Goal: Task Accomplishment & Management: Use online tool/utility

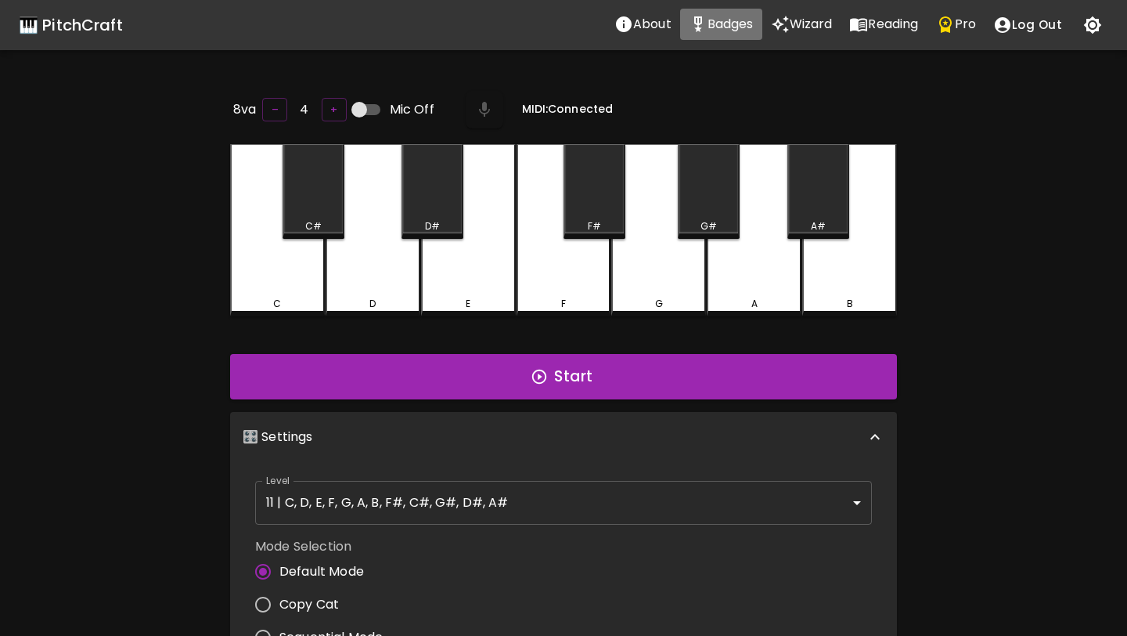
click at [711, 26] on p "Badges" at bounding box center [731, 24] width 46 height 19
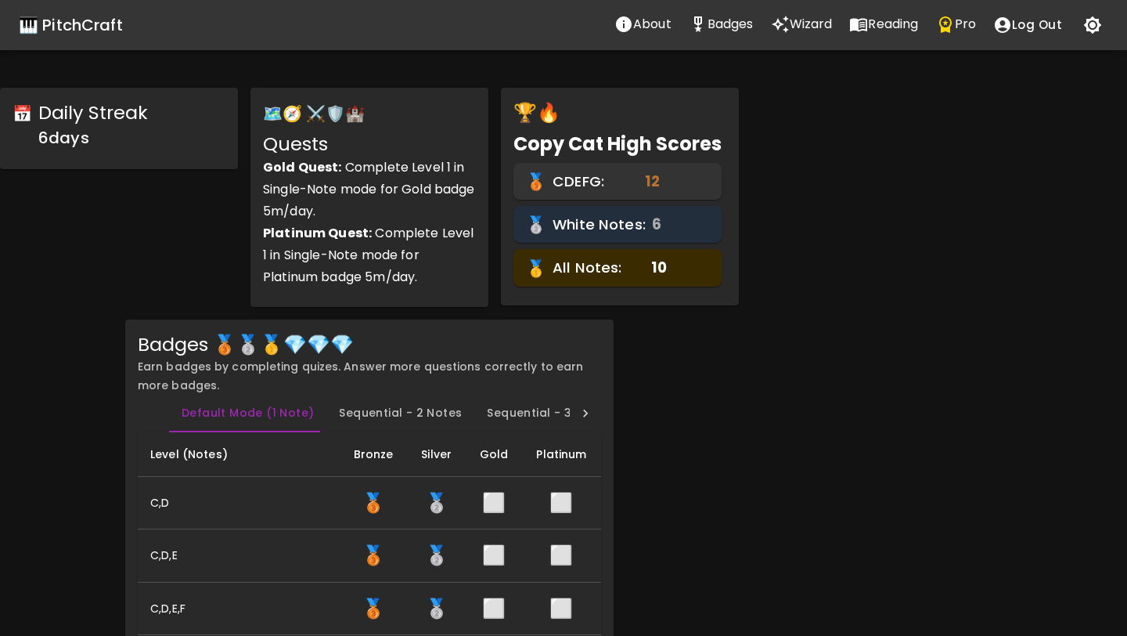
click at [806, 27] on p "Wizard" at bounding box center [811, 24] width 43 height 19
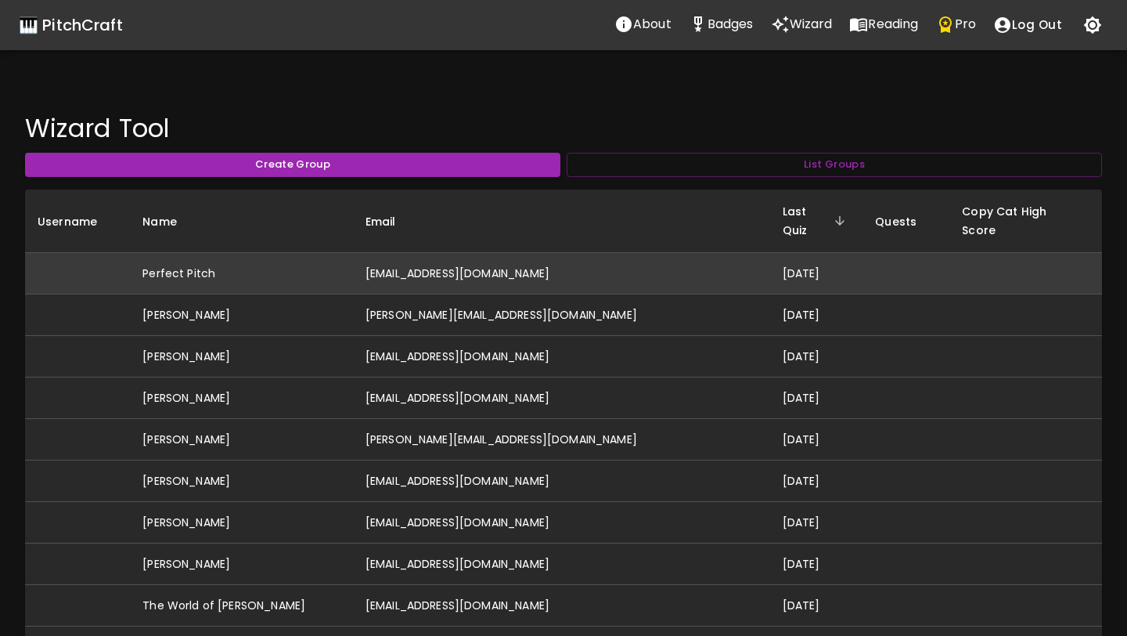
click at [598, 253] on td "[EMAIL_ADDRESS][DOMAIN_NAME]" at bounding box center [561, 273] width 417 height 41
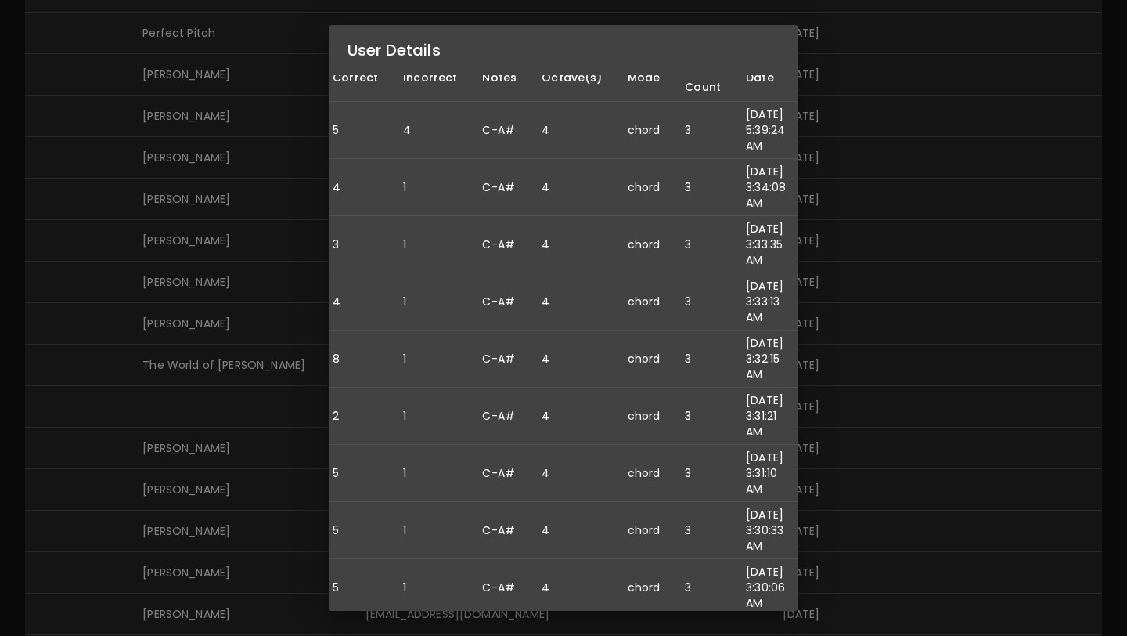
scroll to position [301, 0]
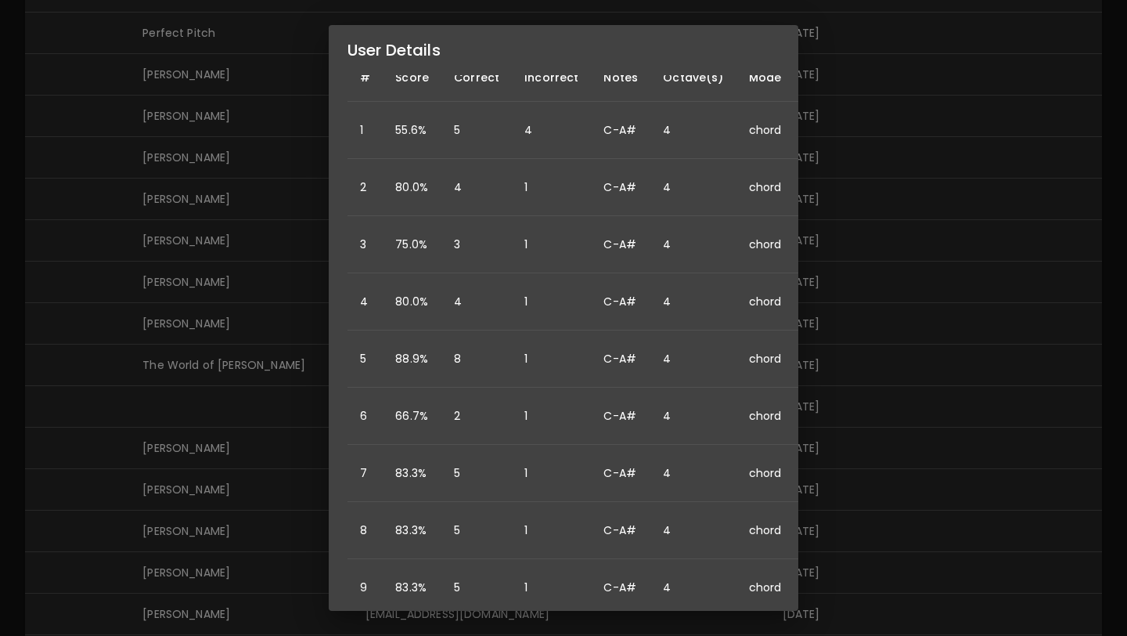
click at [870, 368] on div "User Details Name: Perfect Pitch Username: Email: [EMAIL_ADDRESS][DOMAIN_NAME] …" at bounding box center [563, 318] width 1127 height 636
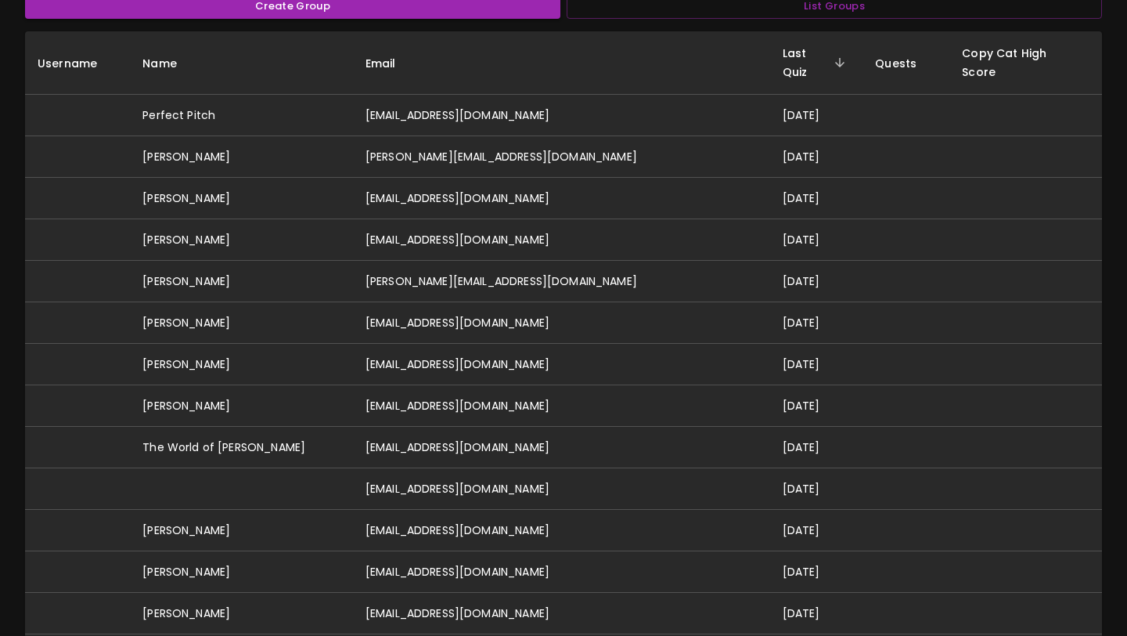
scroll to position [153, 0]
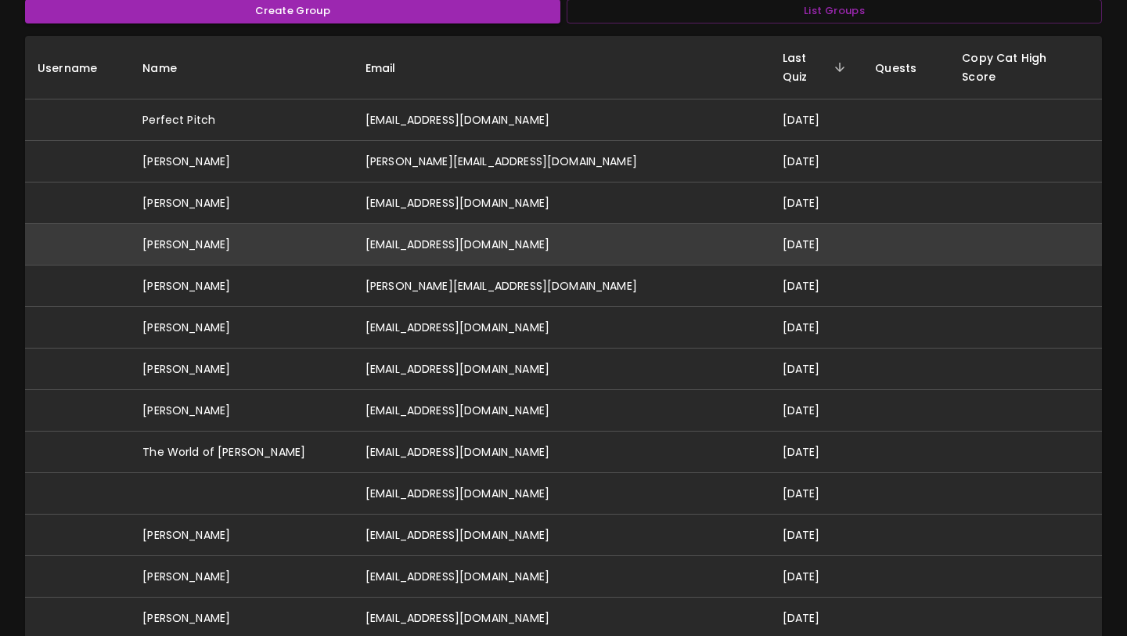
click at [635, 231] on td "[EMAIL_ADDRESS][DOMAIN_NAME]" at bounding box center [561, 244] width 417 height 41
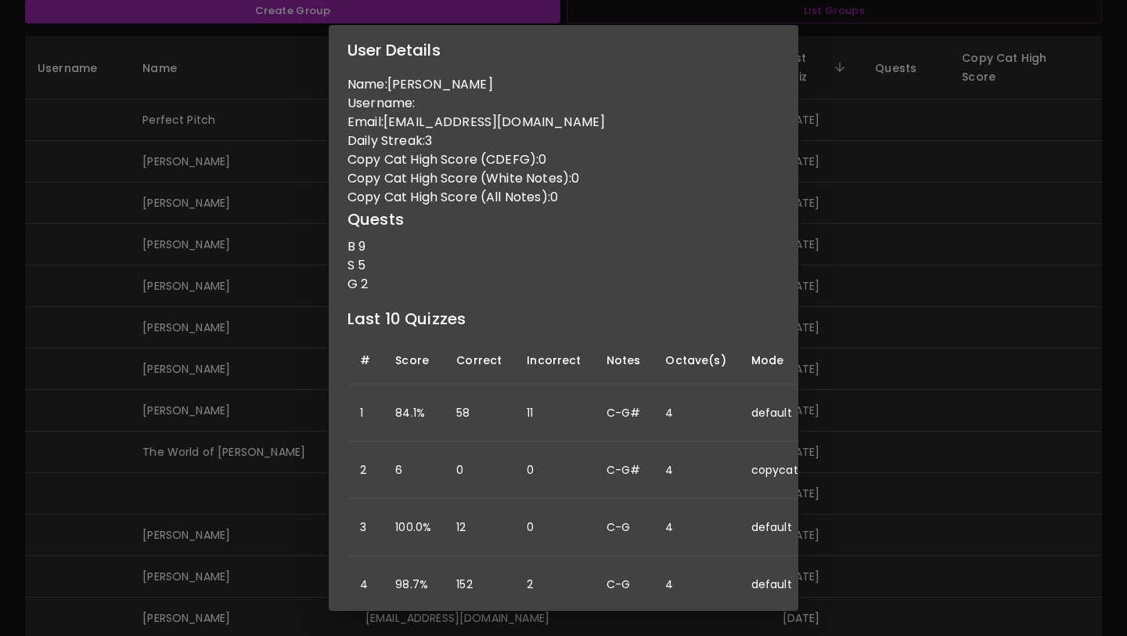
scroll to position [0, 5]
click at [904, 399] on div "User Details Name: [PERSON_NAME] Username: Email: [EMAIL_ADDRESS][DOMAIN_NAME] …" at bounding box center [563, 318] width 1127 height 636
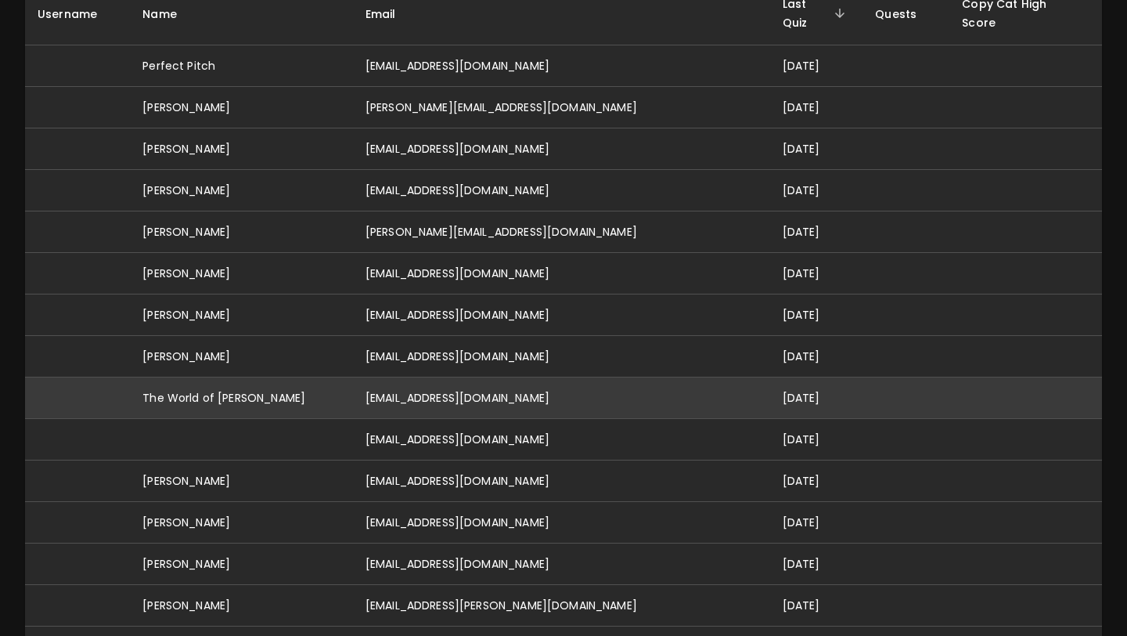
scroll to position [0, 0]
